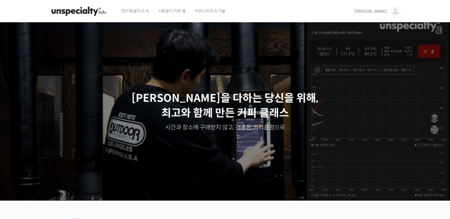
click at [393, 14] on img at bounding box center [395, 11] width 11 height 11
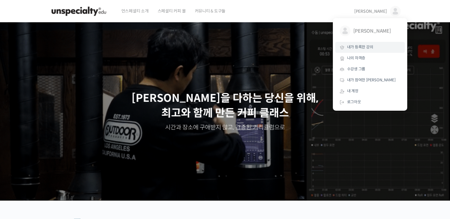
click at [353, 51] on link "내가 등록한 강의" at bounding box center [370, 47] width 70 height 11
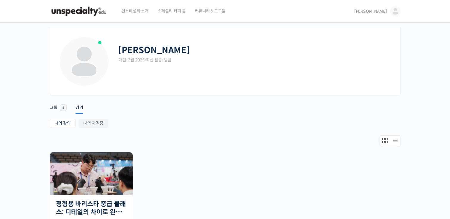
click at [391, 12] on img at bounding box center [395, 11] width 11 height 11
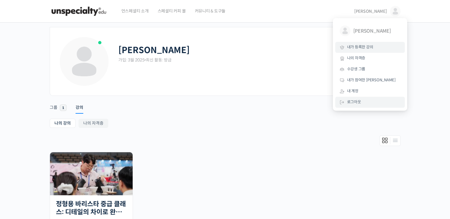
click at [370, 100] on link "로그아웃" at bounding box center [370, 102] width 70 height 11
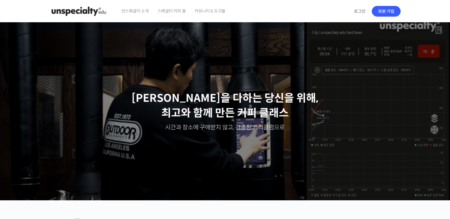
click at [362, 15] on link "로그인" at bounding box center [359, 11] width 19 height 14
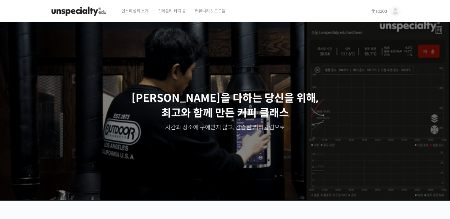
click at [388, 10] on link "fhs0203" at bounding box center [385, 11] width 29 height 23
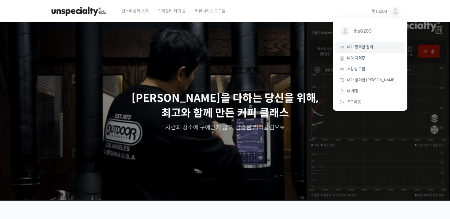
click at [368, 47] on span "내가 등록한 강의" at bounding box center [360, 47] width 26 height 5
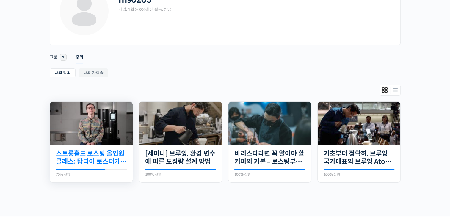
scroll to position [59, 0]
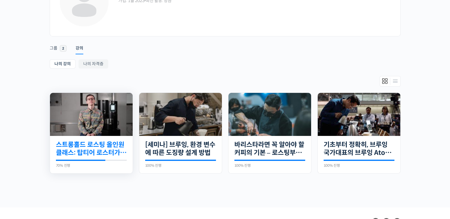
click at [79, 145] on link "스트롱홀드 로스팅 올인원 클래스: 탑티어 로스터가 알려주는 스트롱홀드 A to Z 가이드" at bounding box center [91, 149] width 71 height 16
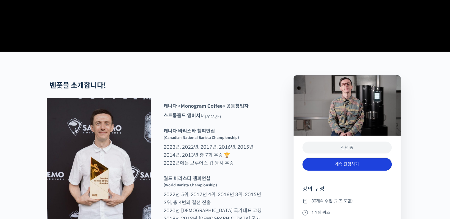
click at [344, 171] on link "계속 진행하기" at bounding box center [346, 164] width 89 height 13
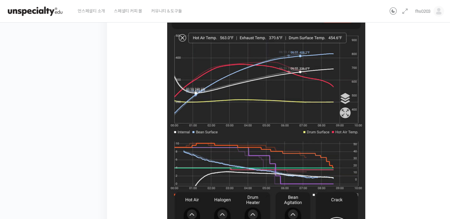
scroll to position [406, 0]
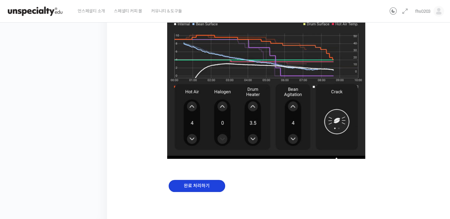
click at [195, 180] on input "완료 처리하기" at bounding box center [197, 186] width 57 height 12
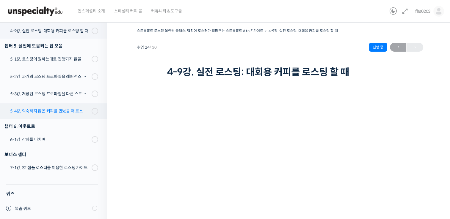
click at [60, 113] on div "5-4강. 익숙하지 않은 커피를 만났을 때 로스팅 전략 세우는 방법" at bounding box center [50, 111] width 80 height 7
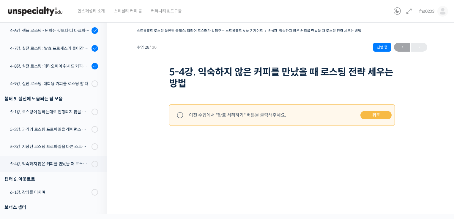
scroll to position [485, 0]
click at [62, 80] on link "4-9강. 실전 로스팅: 대회용 커피를 로스팅 할 때" at bounding box center [52, 84] width 110 height 15
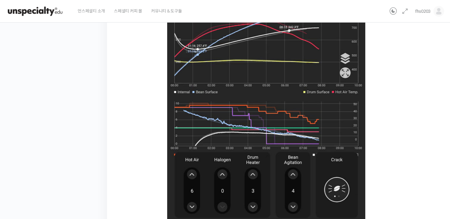
scroll to position [394, 0]
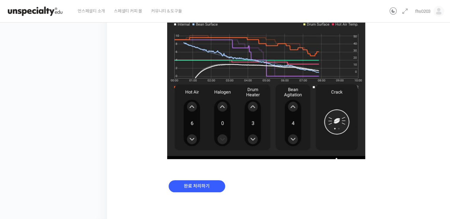
click at [199, 206] on div "완료 처리하기" at bounding box center [280, 191] width 226 height 34
click at [199, 189] on input "완료 처리하기" at bounding box center [197, 187] width 57 height 12
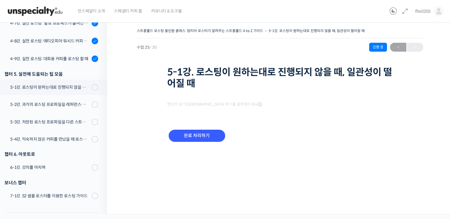
scroll to position [545, 0]
